Goal: Find contact information: Find contact information

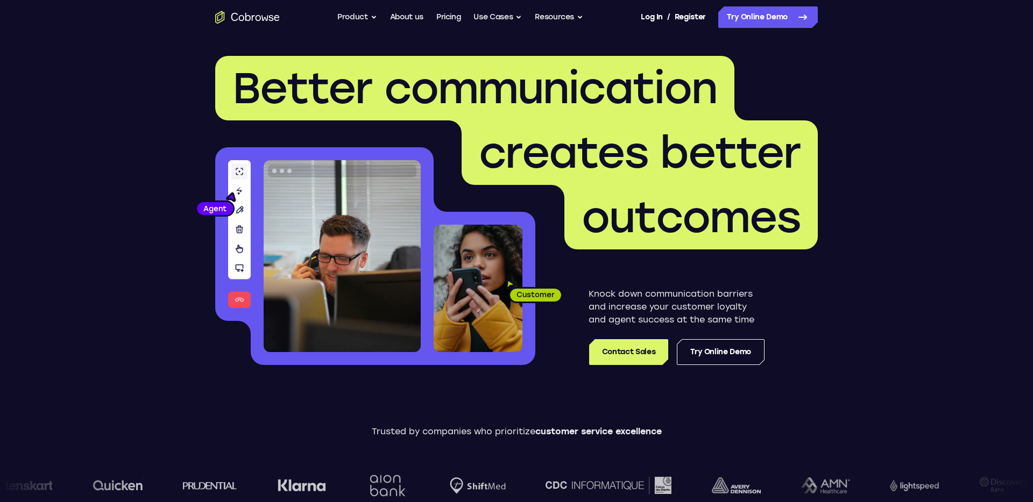
click at [663, 15] on div "Log In / Register" at bounding box center [673, 17] width 65 height 22
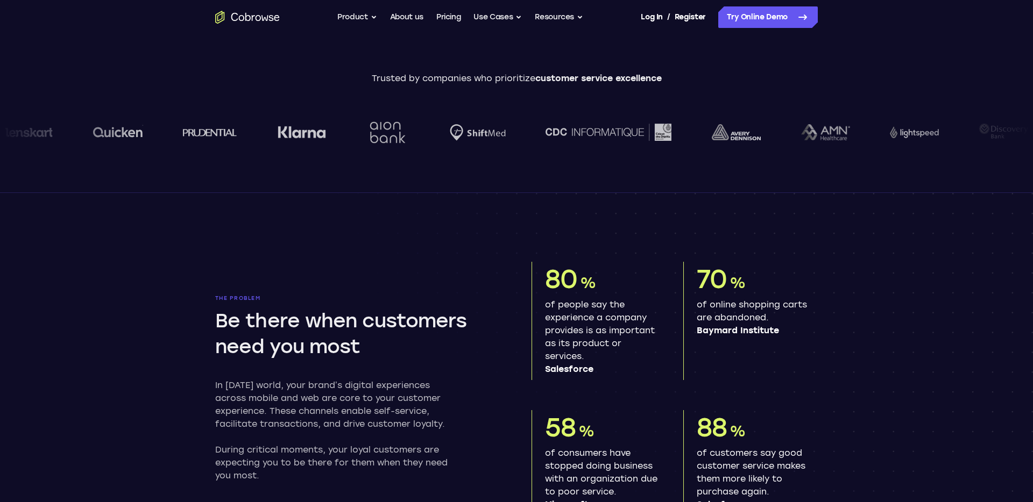
scroll to position [354, 0]
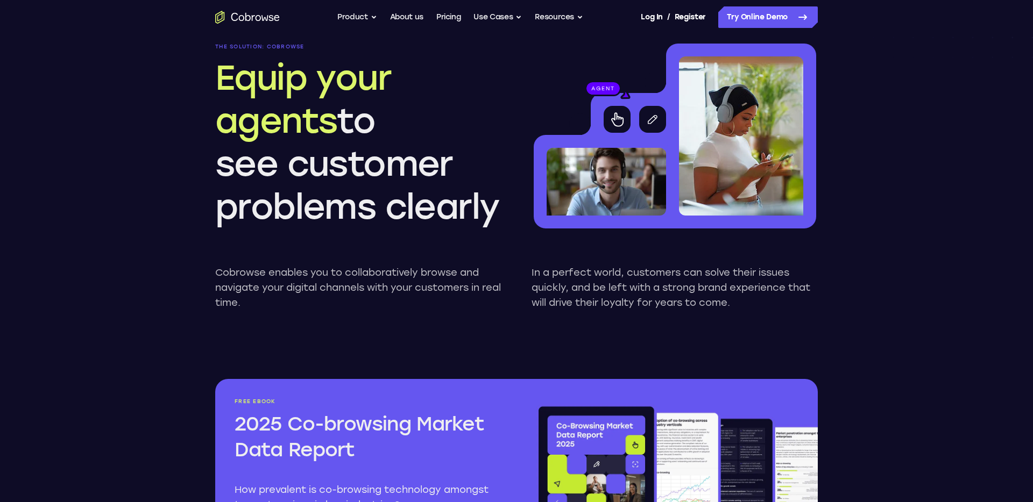
scroll to position [948, 0]
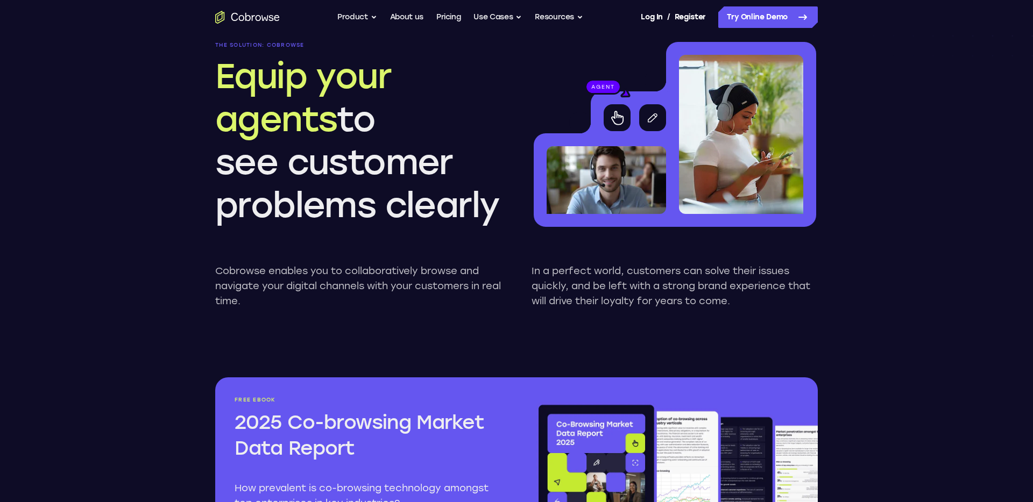
click at [622, 114] on icon at bounding box center [616, 117] width 15 height 15
click at [505, 220] on div "agent The solution: Cobrowse Equip your agents to see customer problems clearly" at bounding box center [516, 134] width 602 height 185
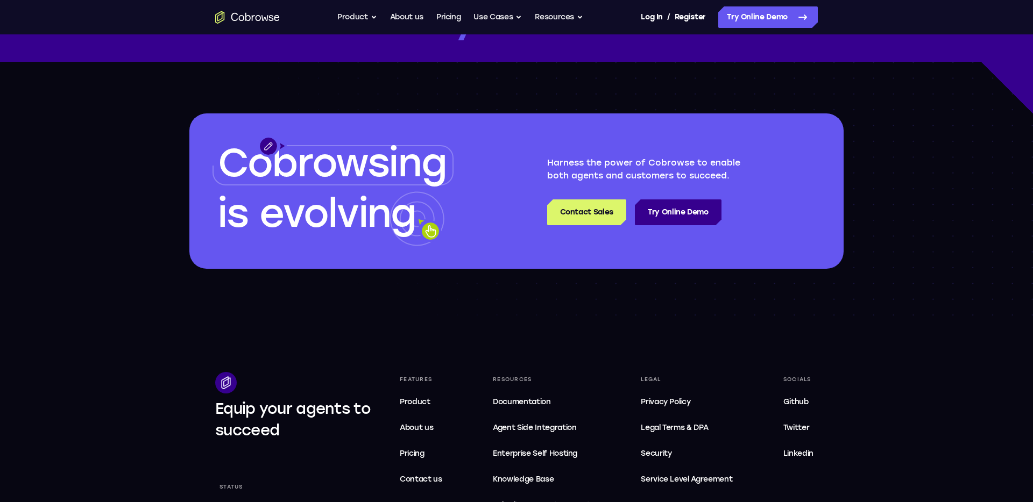
scroll to position [3170, 0]
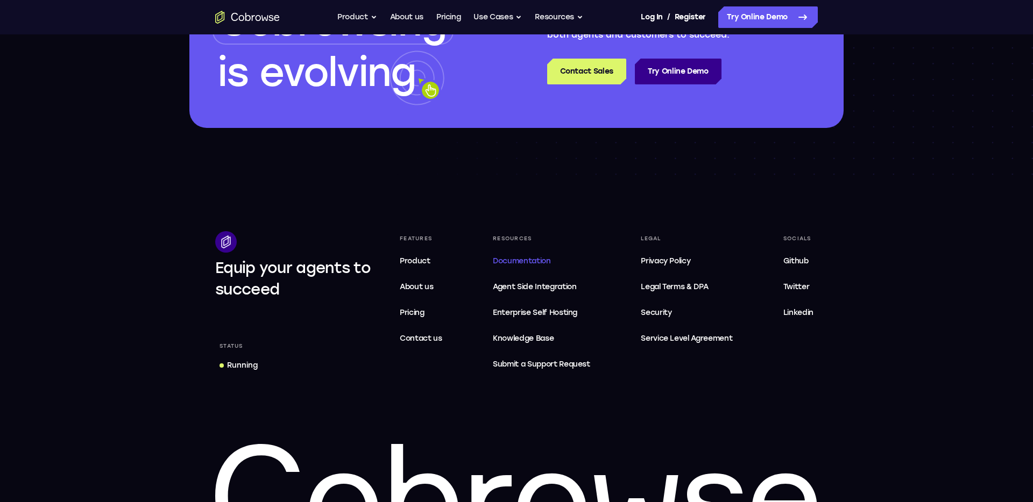
click at [506, 259] on span "Documentation" at bounding box center [522, 261] width 58 height 9
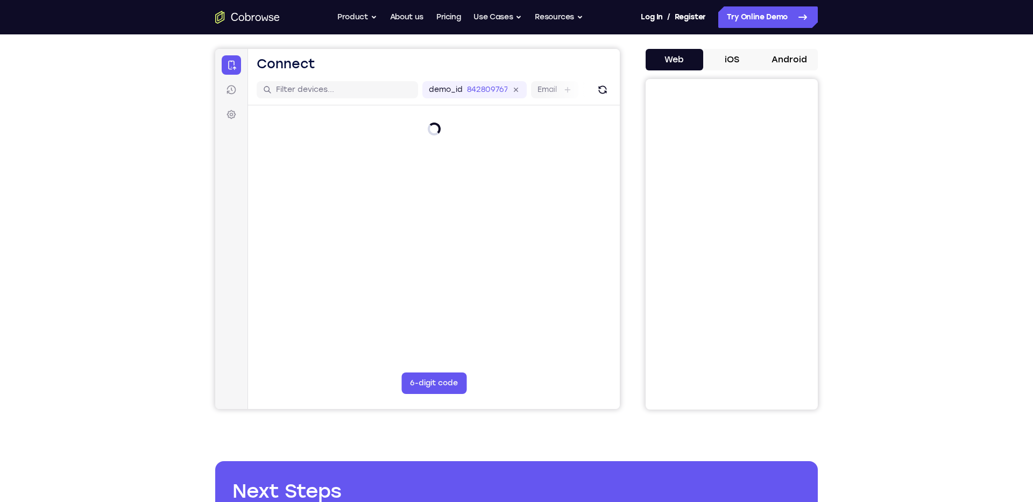
scroll to position [92, 0]
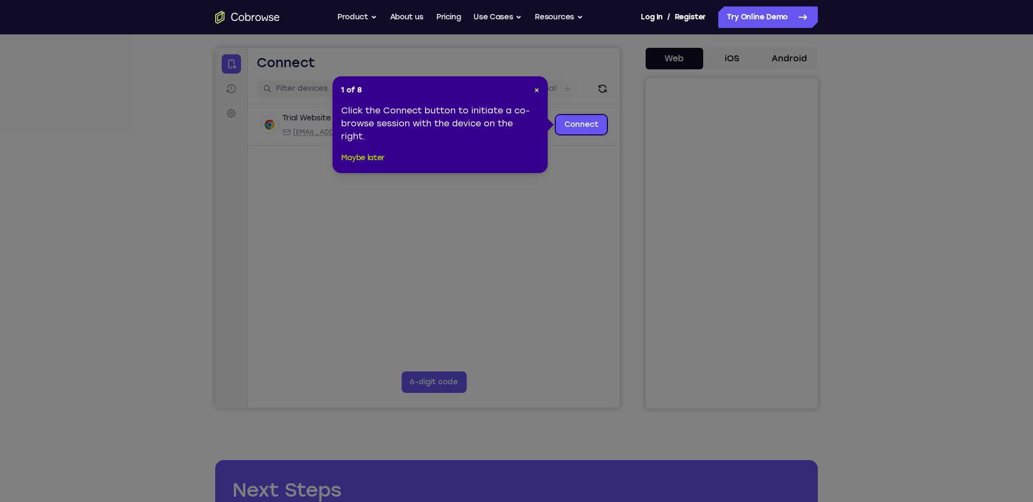
click at [360, 159] on button "Maybe later" at bounding box center [363, 158] width 44 height 13
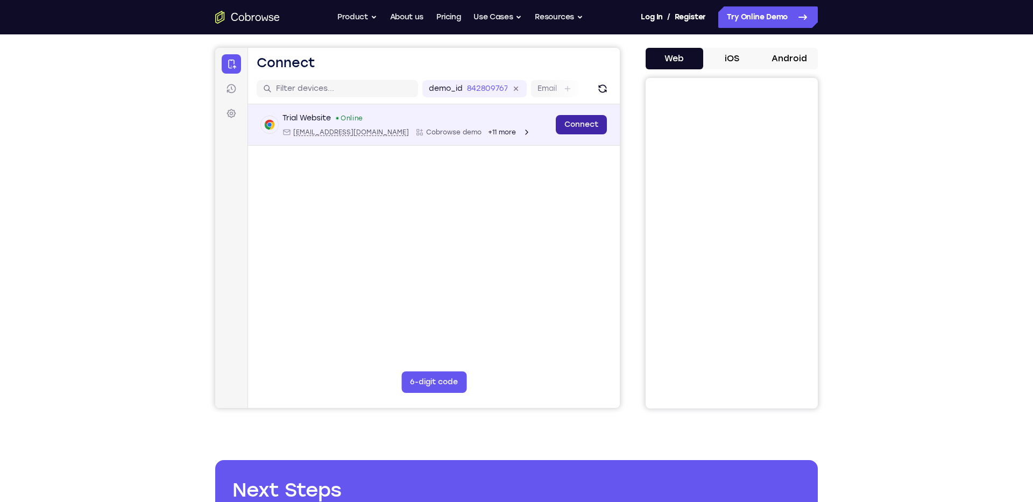
click at [573, 122] on link "Connect" at bounding box center [581, 124] width 51 height 19
click at [586, 125] on link "Connect" at bounding box center [581, 124] width 51 height 19
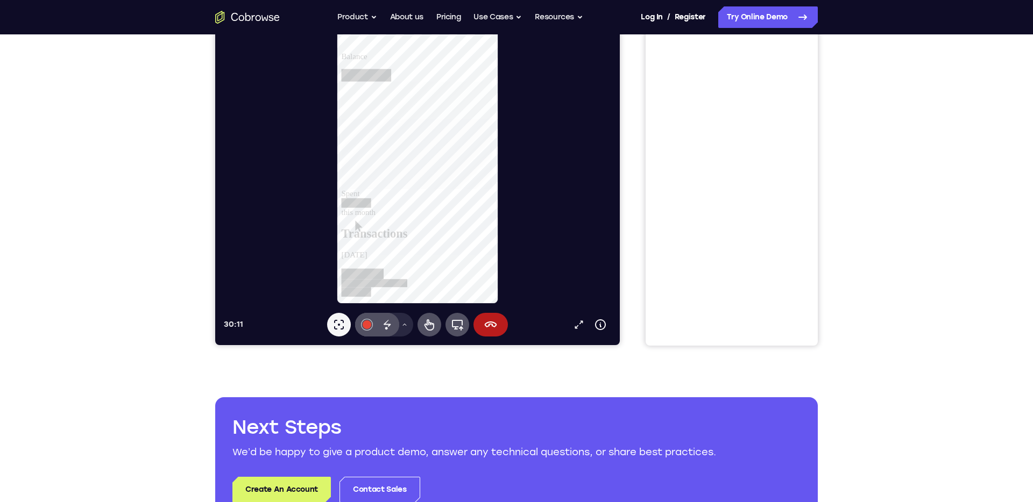
scroll to position [162, 0]
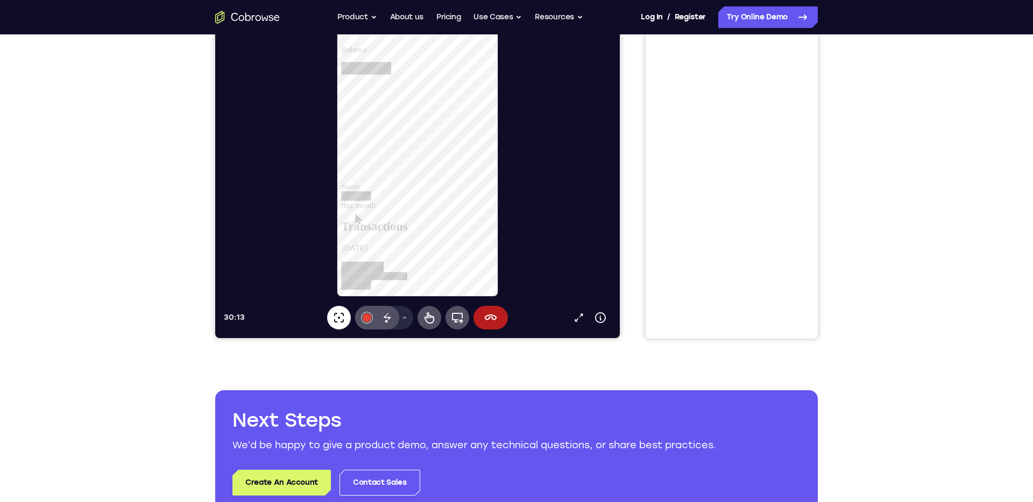
click at [341, 316] on icon at bounding box center [338, 317] width 13 height 13
click at [363, 310] on button "#e94435" at bounding box center [367, 318] width 24 height 24
click at [365, 290] on button "Select color #f8f9fa" at bounding box center [366, 285] width 11 height 11
click at [386, 315] on icon at bounding box center [387, 316] width 7 height 7
click at [401, 318] on icon at bounding box center [404, 318] width 6 height 6
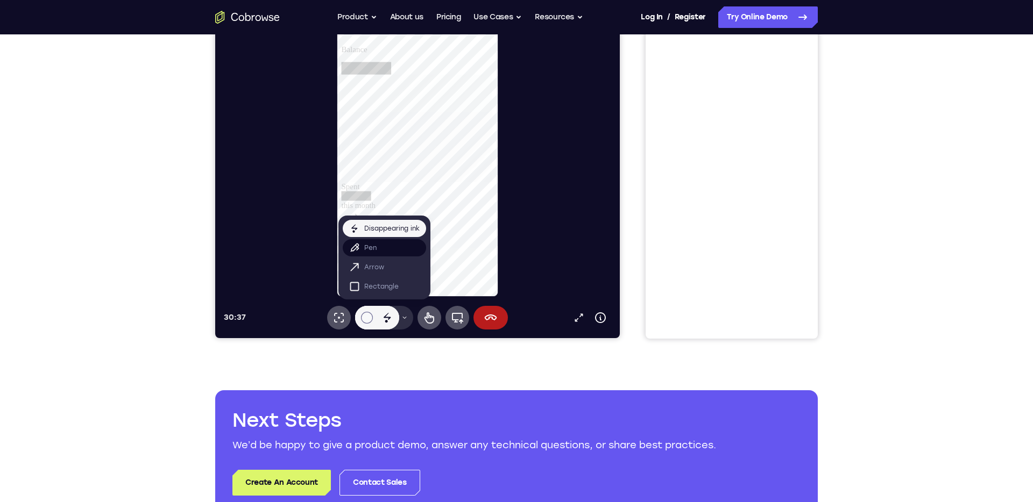
click at [384, 247] on button "Pen" at bounding box center [384, 247] width 83 height 17
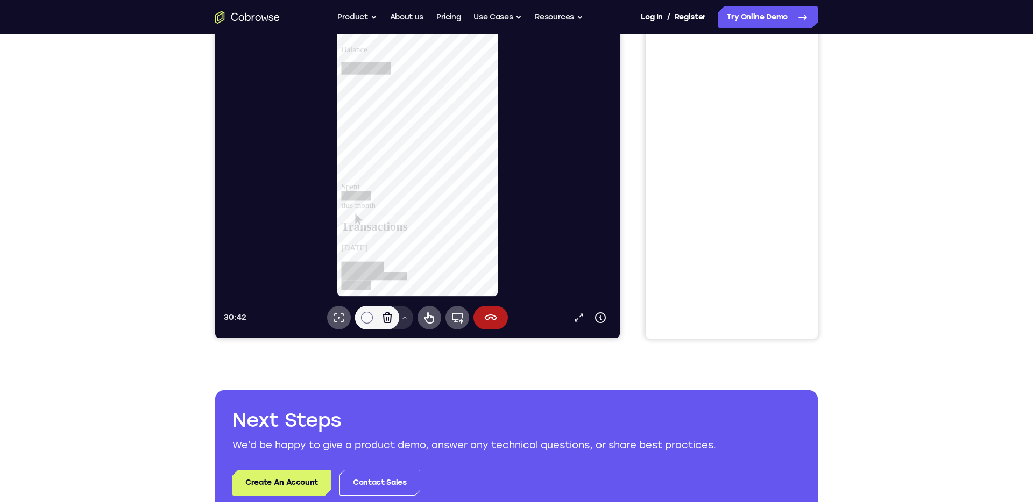
click at [402, 318] on icon at bounding box center [404, 318] width 6 height 6
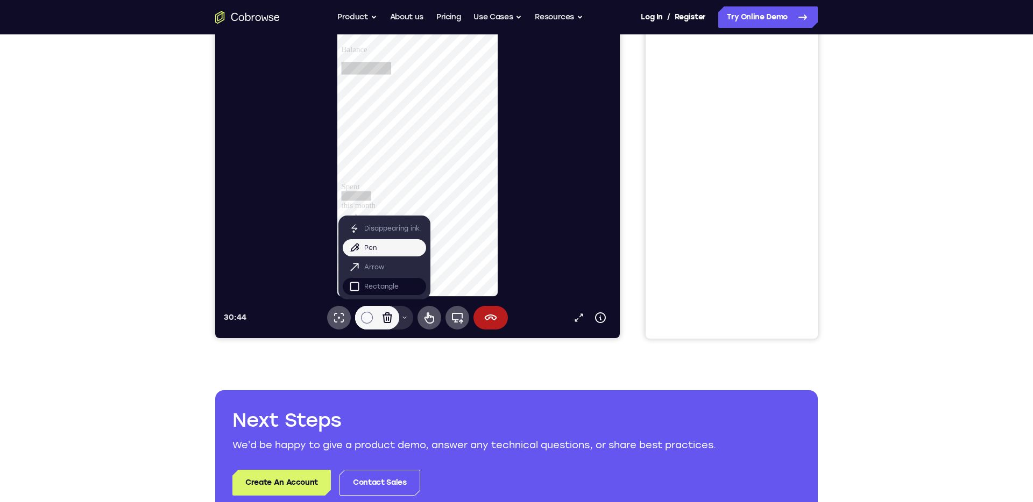
click at [385, 287] on p "Rectangle" at bounding box center [381, 286] width 34 height 11
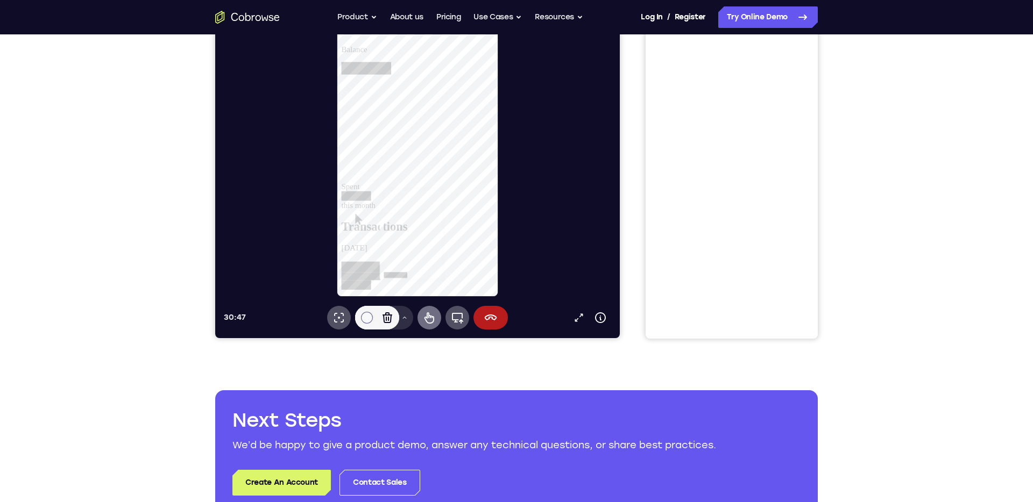
click at [431, 324] on icon at bounding box center [429, 317] width 13 height 13
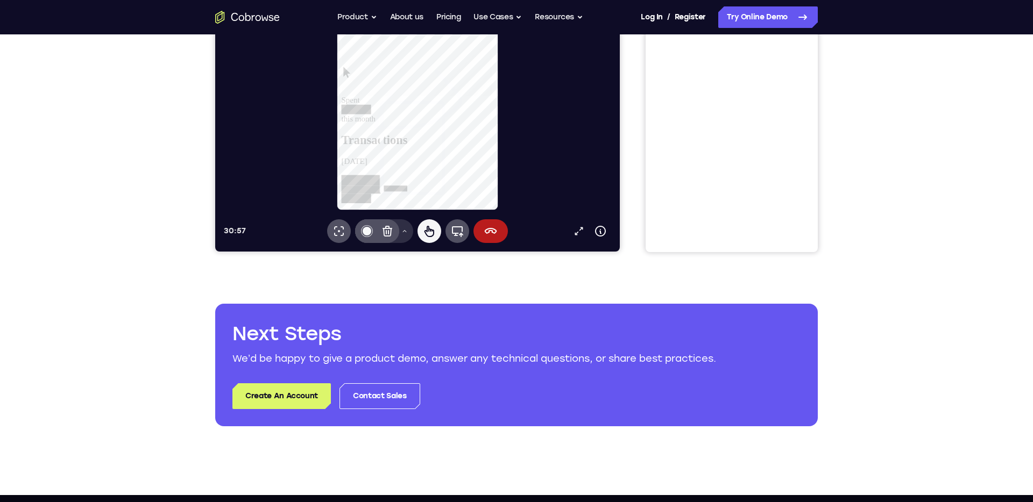
scroll to position [172, 0]
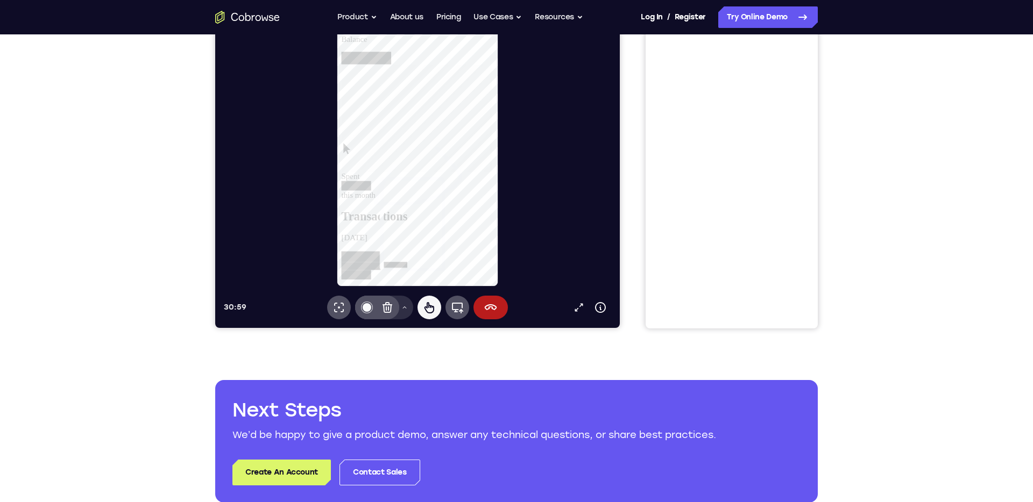
click at [451, 261] on link at bounding box center [423, 281] width 164 height 40
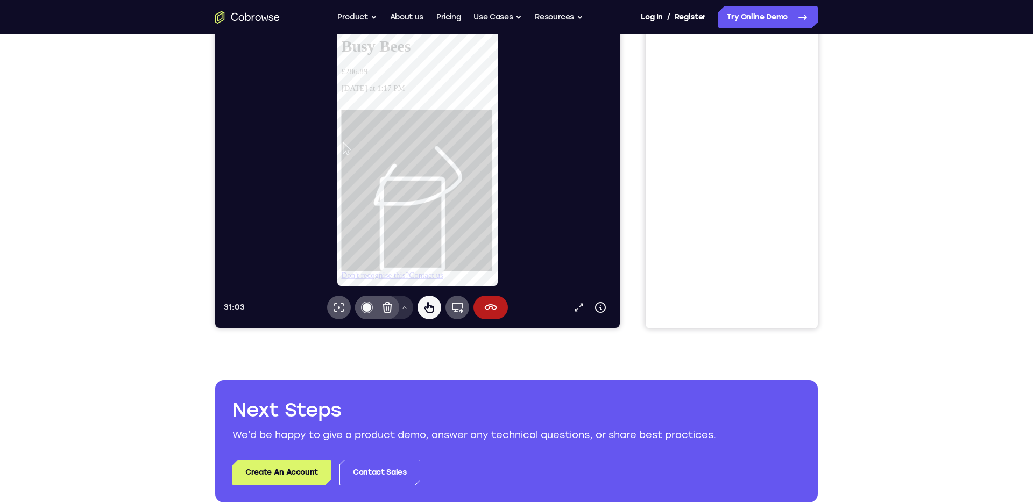
click at [450, 292] on link "Contact us" at bounding box center [431, 296] width 37 height 9
click at [451, 301] on icon at bounding box center [457, 307] width 13 height 13
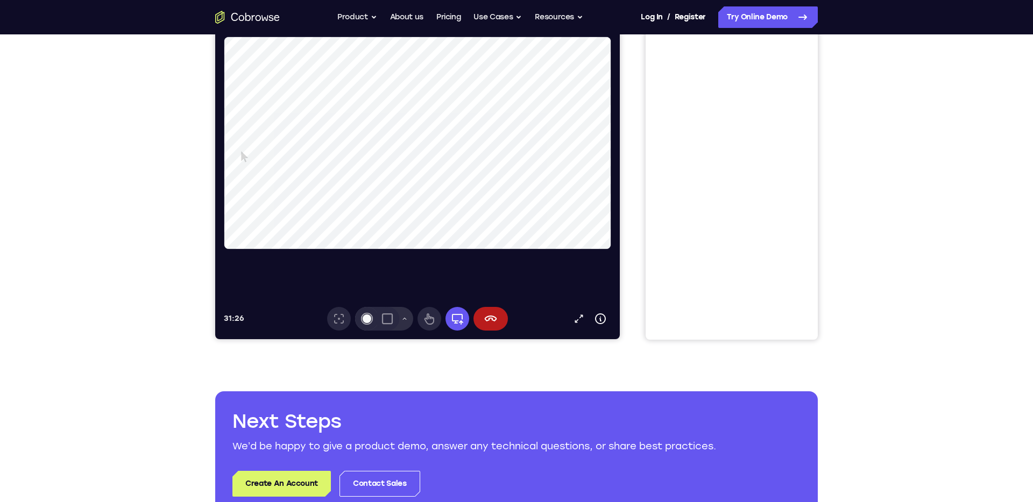
scroll to position [140, 0]
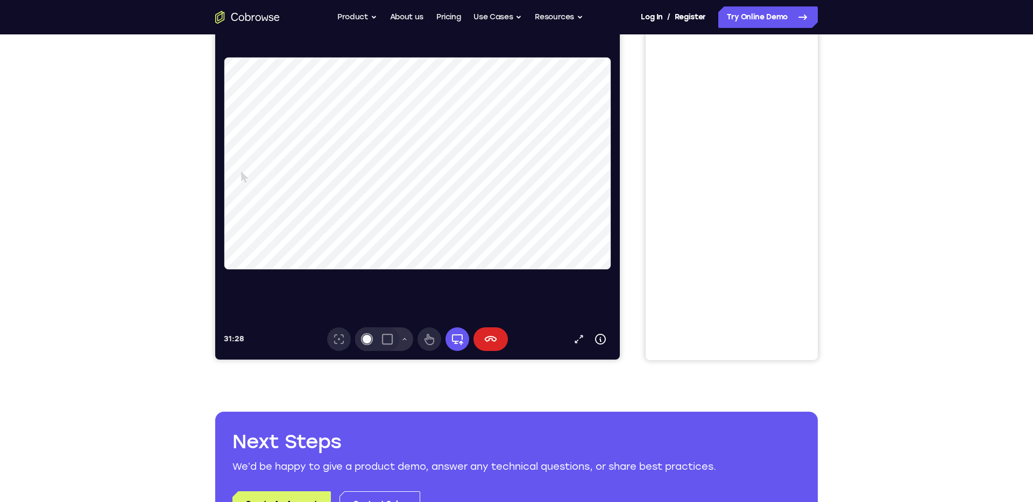
click at [487, 347] on button "End session" at bounding box center [490, 340] width 34 height 24
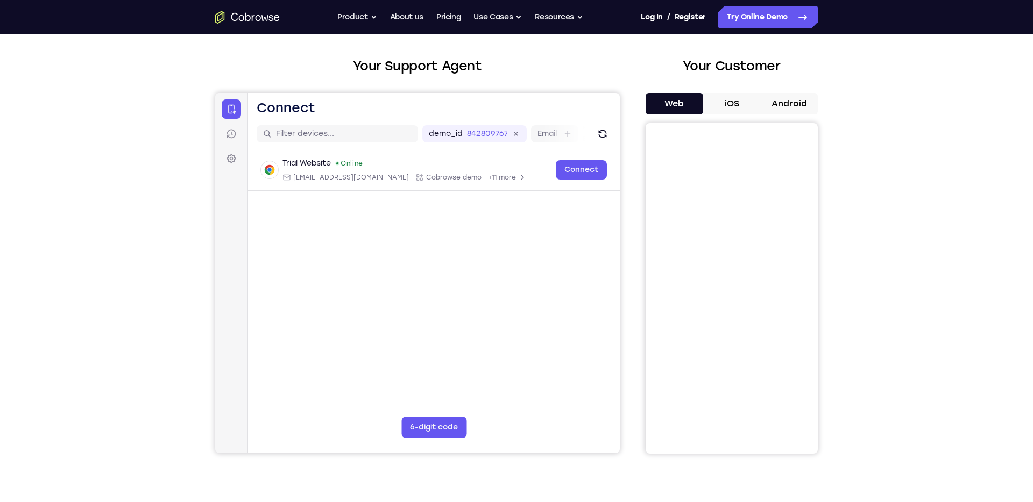
scroll to position [0, 0]
